Goal: Task Accomplishment & Management: Manage account settings

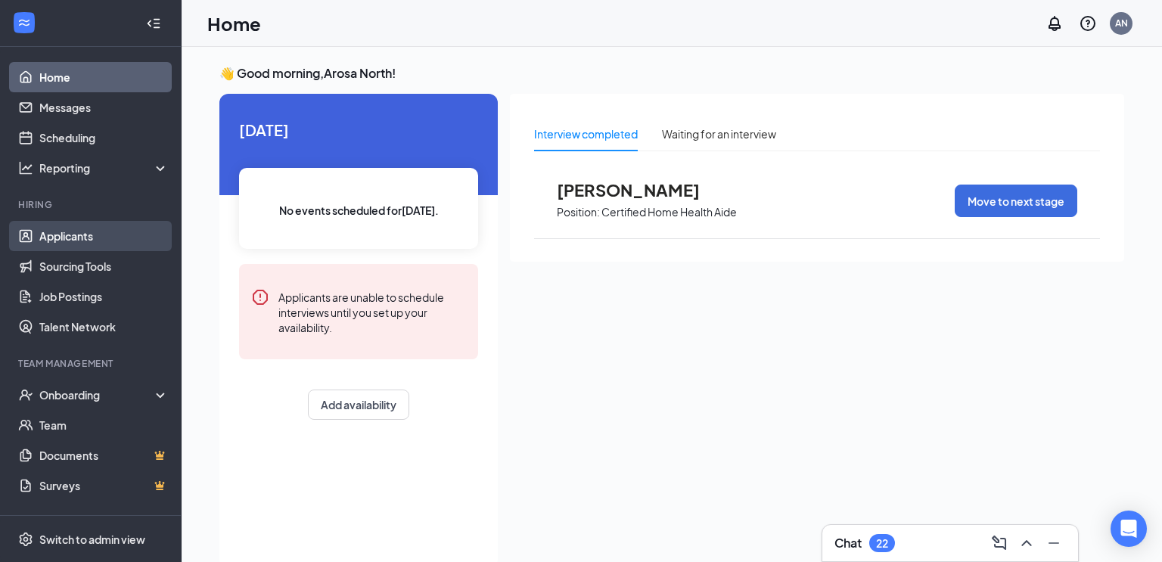
click at [89, 243] on link "Applicants" at bounding box center [103, 236] width 129 height 30
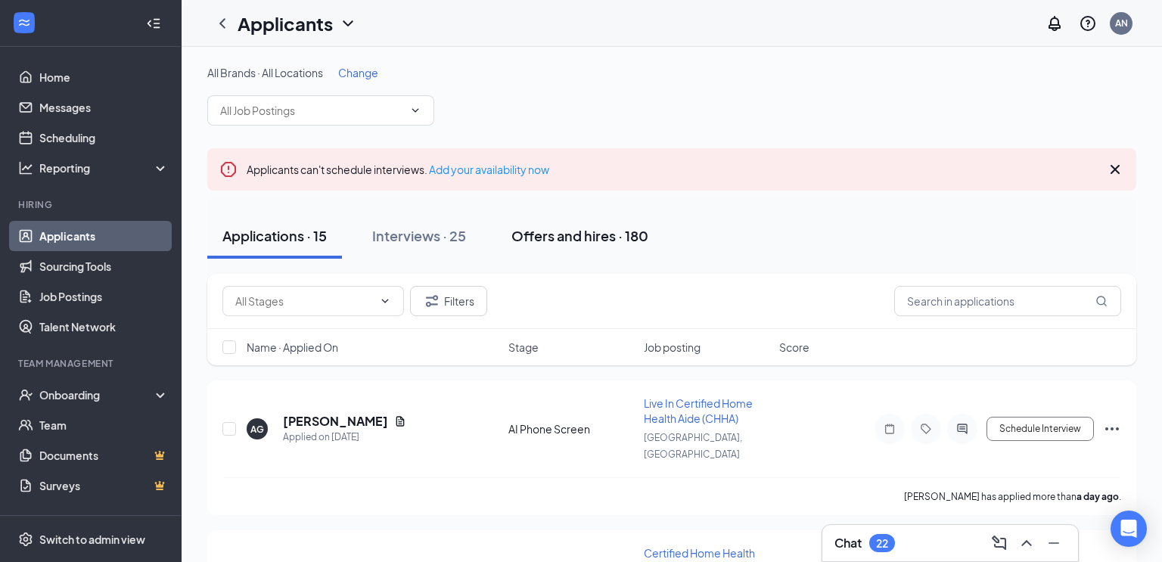
click at [614, 234] on div "Offers and hires · 180" at bounding box center [579, 235] width 137 height 19
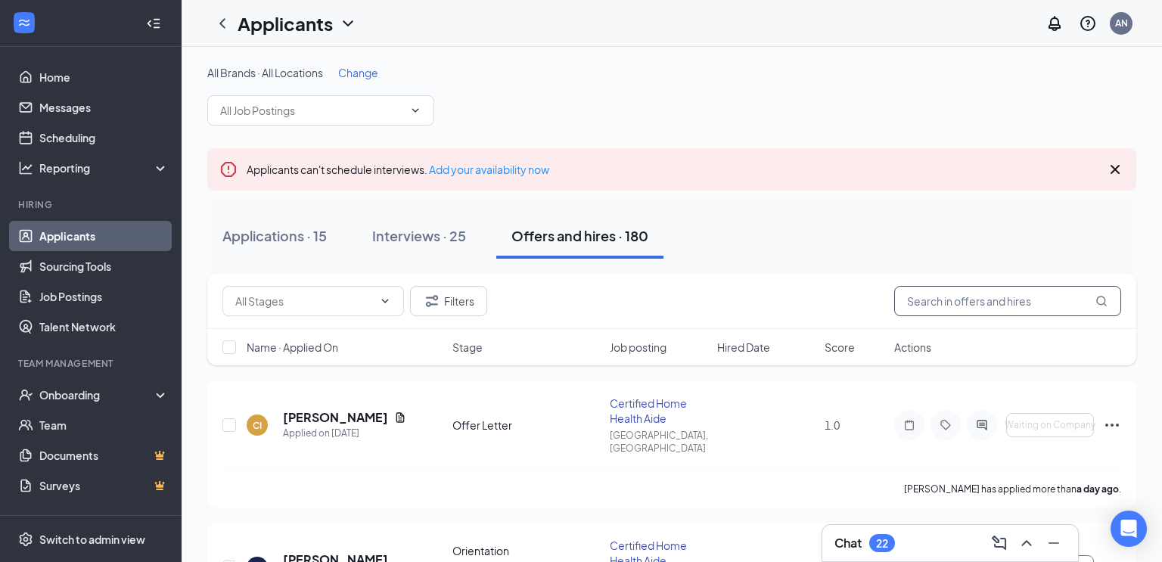
click at [988, 294] on input "text" at bounding box center [1007, 301] width 227 height 30
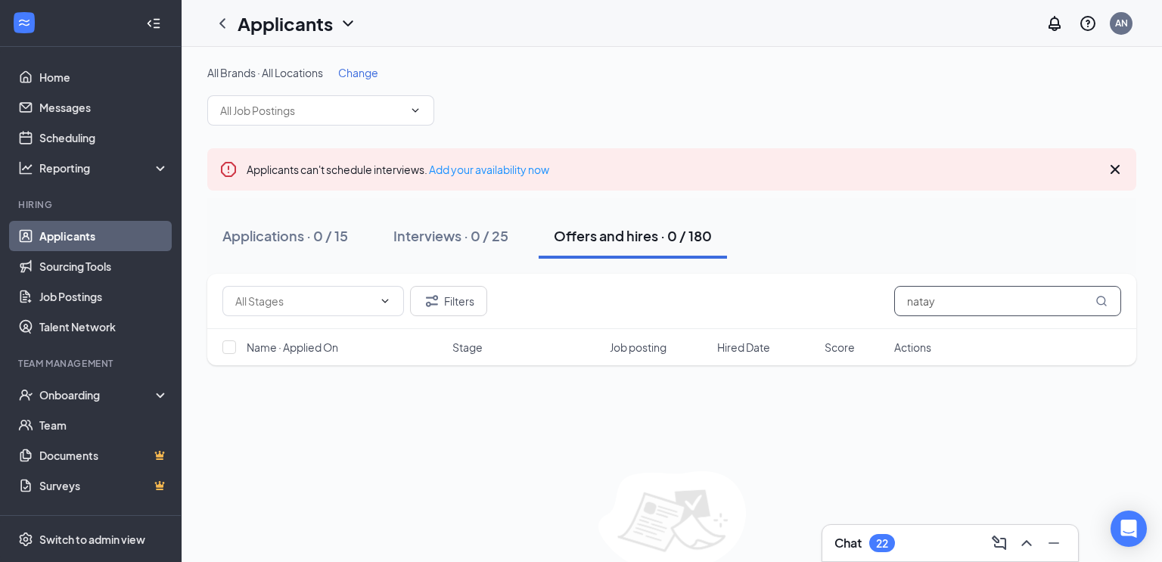
scroll to position [73, 0]
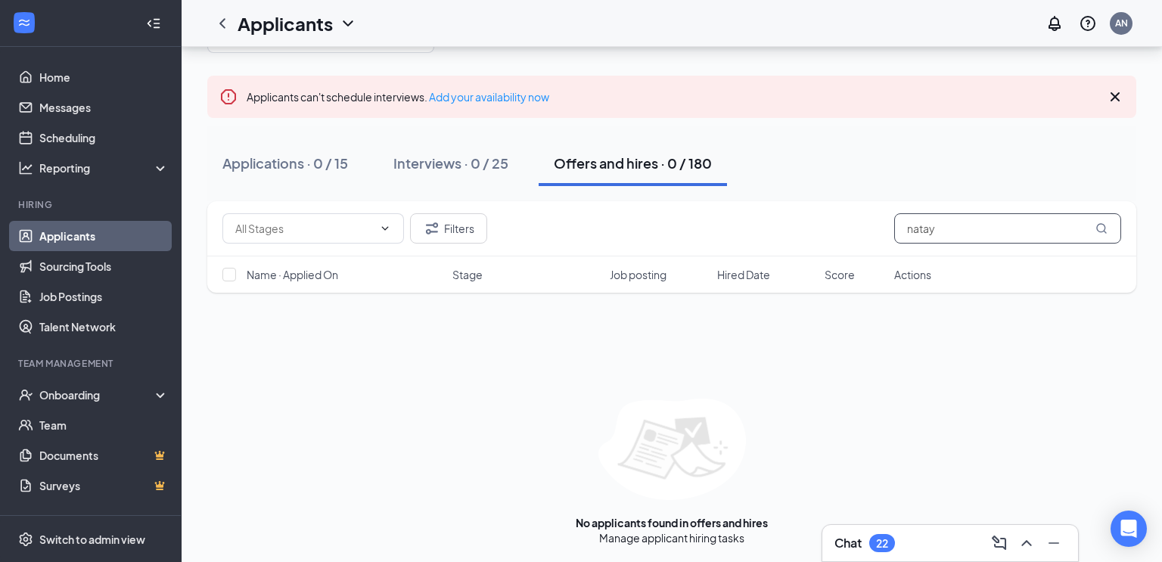
type input "natay"
